Goal: Navigation & Orientation: Find specific page/section

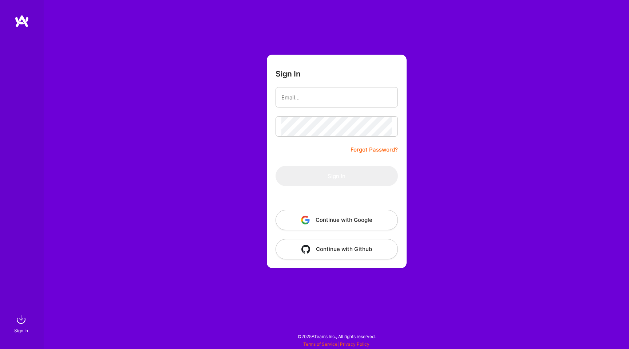
click at [306, 85] on form "Sign In Forgot Password? Sign In Continue with Google Continue with Github" at bounding box center [337, 161] width 140 height 213
click at [307, 94] on input "email" at bounding box center [337, 97] width 111 height 19
type input "sameer.agarwal.2295@gmail.com"
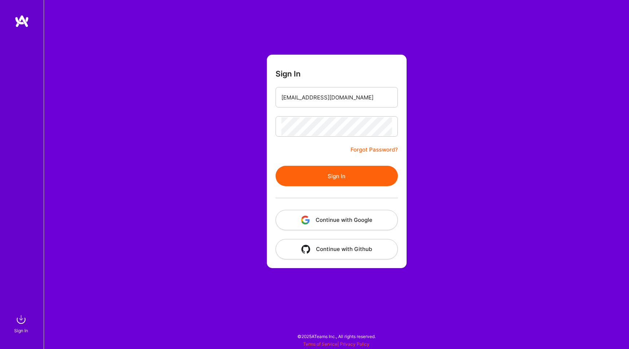
click at [340, 171] on button "Sign In" at bounding box center [337, 176] width 122 height 20
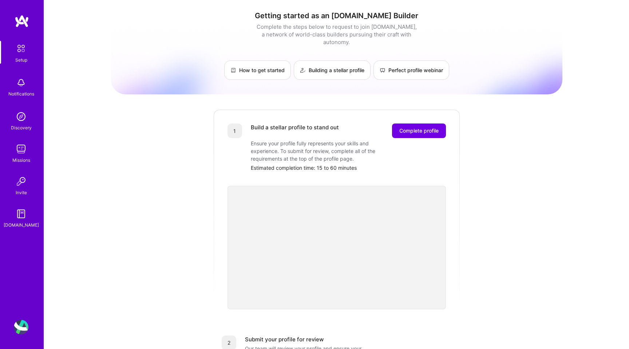
click at [18, 48] on img at bounding box center [20, 48] width 15 height 15
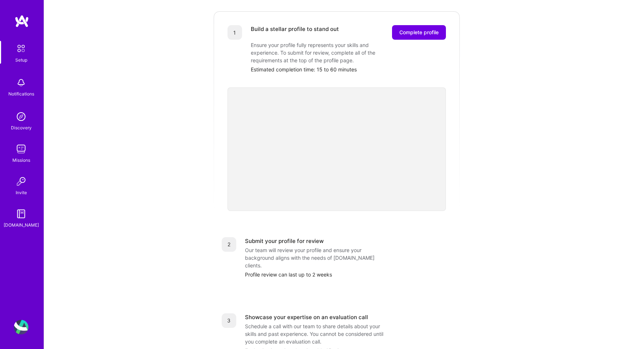
scroll to position [48, 0]
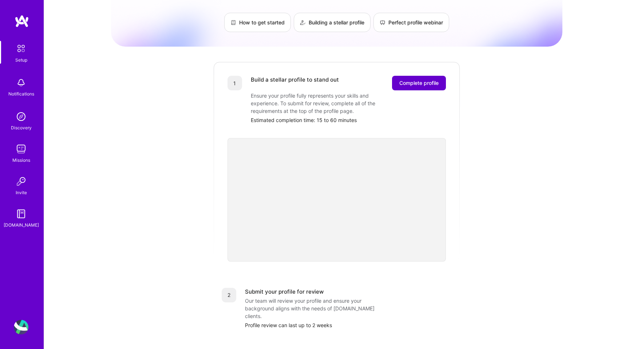
click at [409, 79] on span "Complete profile" at bounding box center [419, 82] width 39 height 7
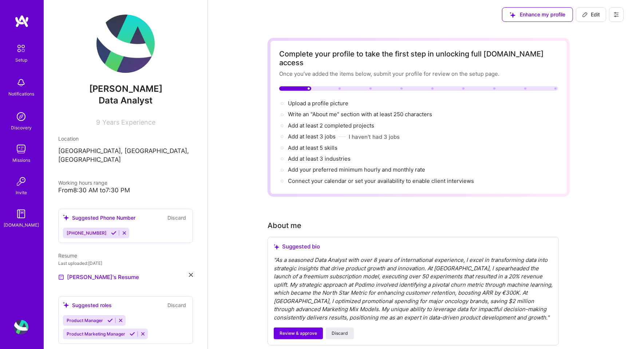
click at [22, 147] on img at bounding box center [21, 149] width 15 height 15
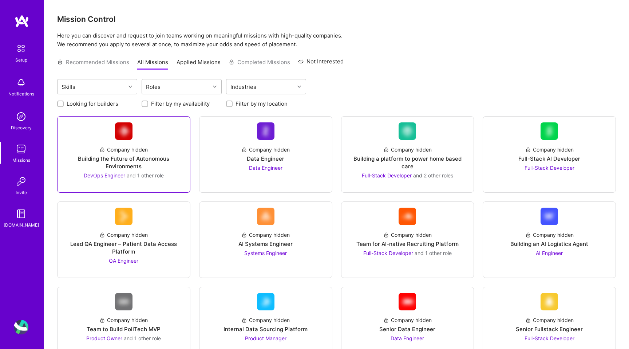
click at [149, 149] on div "Company hidden Building the Future of Autonomous Environments DevOps Engineer a…" at bounding box center [123, 159] width 121 height 39
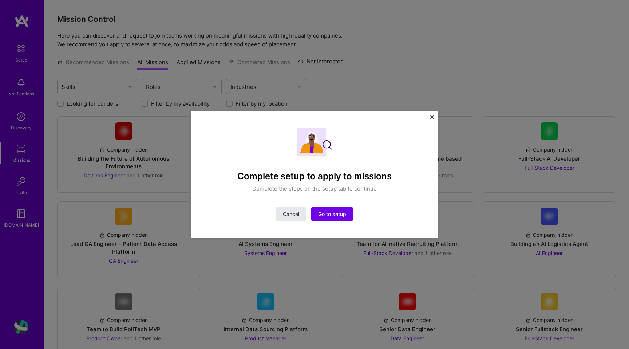
click at [283, 214] on span "Cancel" at bounding box center [291, 213] width 16 height 7
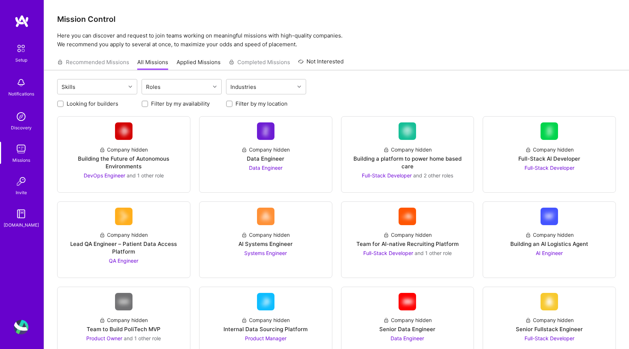
click at [21, 53] on img at bounding box center [20, 48] width 15 height 15
